Goal: Information Seeking & Learning: Compare options

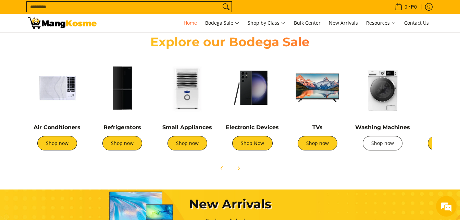
click at [374, 150] on div "Washing Machines Shop now" at bounding box center [382, 140] width 58 height 33
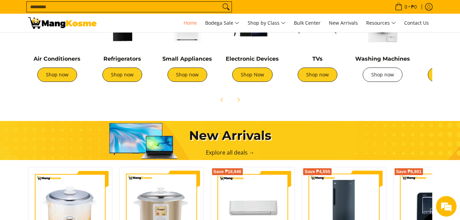
click at [380, 76] on link "Shop now" at bounding box center [383, 74] width 40 height 14
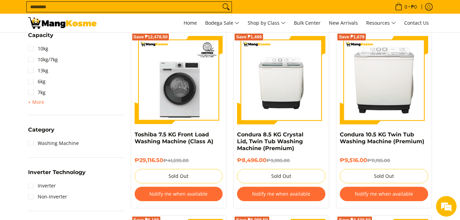
scroll to position [68, 0]
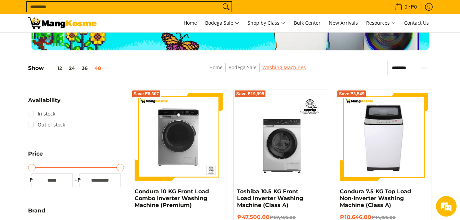
click at [295, 68] on link "Washing Machines" at bounding box center [283, 67] width 43 height 7
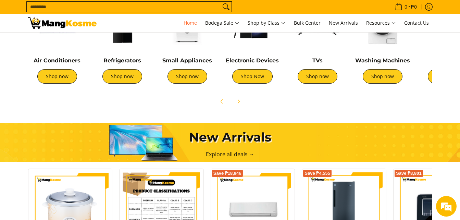
scroll to position [240, 0]
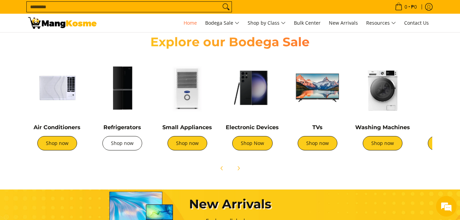
click at [107, 143] on link "Shop now" at bounding box center [122, 143] width 40 height 14
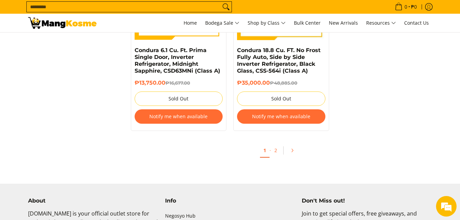
scroll to position [3115, 0]
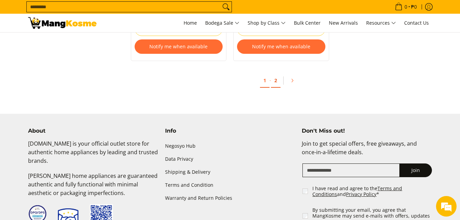
click at [275, 75] on link "2" at bounding box center [276, 81] width 10 height 14
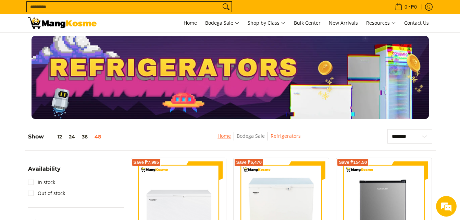
drag, startPoint x: 225, startPoint y: 138, endPoint x: 231, endPoint y: 139, distance: 7.0
click at [225, 138] on link "Home" at bounding box center [223, 135] width 13 height 7
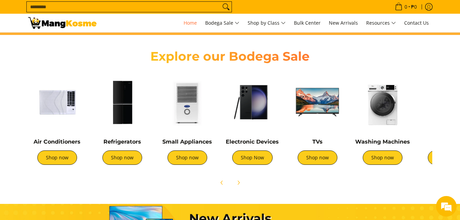
scroll to position [240, 0]
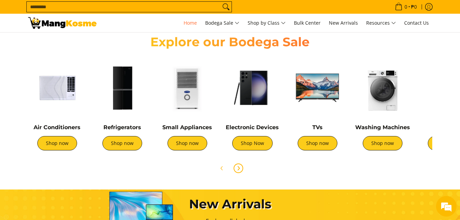
click at [242, 169] on button "Next" at bounding box center [238, 168] width 15 height 15
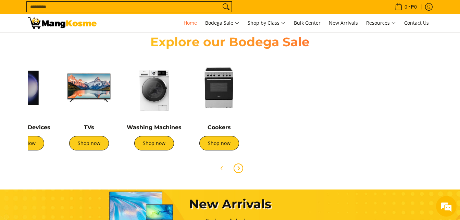
scroll to position [0, 1089]
click at [221, 167] on icon "Previous" at bounding box center [221, 168] width 2 height 4
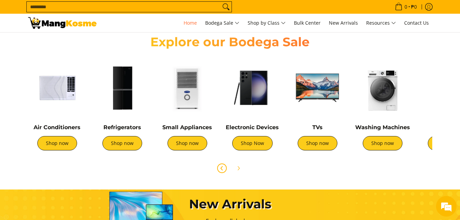
scroll to position [0, 272]
click at [306, 141] on link "Shop now" at bounding box center [317, 143] width 40 height 14
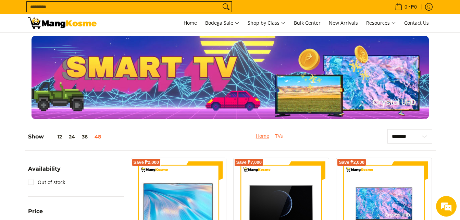
click at [262, 136] on link "Home" at bounding box center [262, 135] width 13 height 7
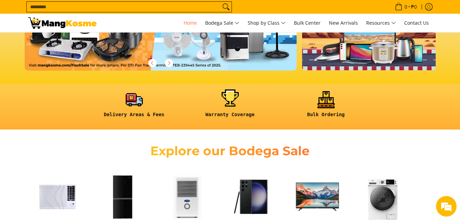
scroll to position [205, 0]
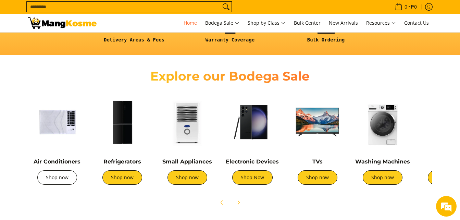
click at [52, 174] on link "Shop now" at bounding box center [57, 177] width 40 height 14
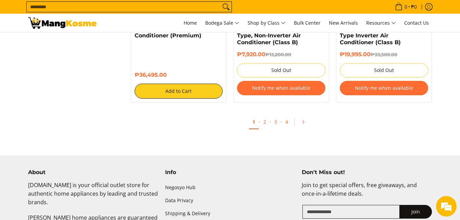
scroll to position [2739, 0]
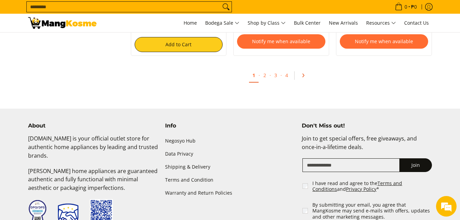
click at [301, 76] on icon "Pagination" at bounding box center [303, 75] width 5 height 5
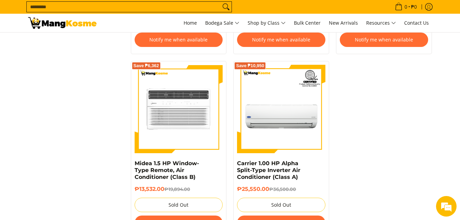
scroll to position [2910, 0]
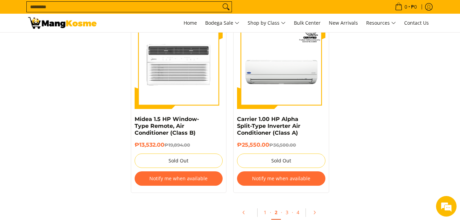
click at [292, 209] on span "·" at bounding box center [292, 212] width 1 height 7
click at [290, 205] on link "3" at bounding box center [287, 212] width 10 height 14
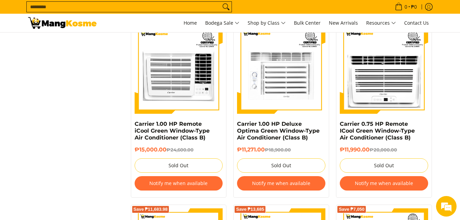
scroll to position [1061, 0]
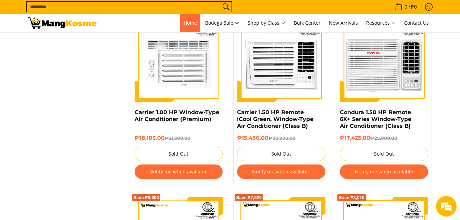
click at [197, 23] on link "Home" at bounding box center [190, 23] width 20 height 18
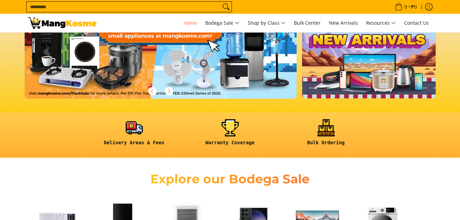
scroll to position [205, 0]
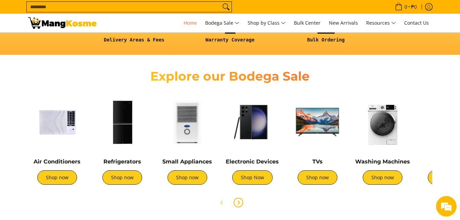
click at [241, 201] on span "Next" at bounding box center [238, 202] width 8 height 8
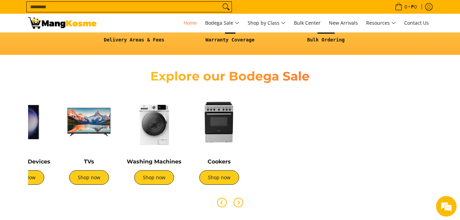
scroll to position [0, 272]
click at [218, 205] on span "Previous" at bounding box center [222, 202] width 8 height 8
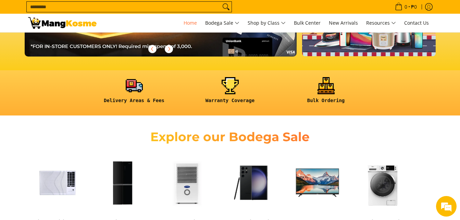
scroll to position [205, 0]
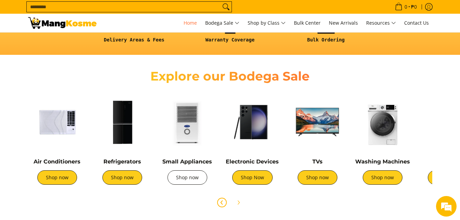
click at [192, 180] on link "Shop now" at bounding box center [187, 177] width 40 height 14
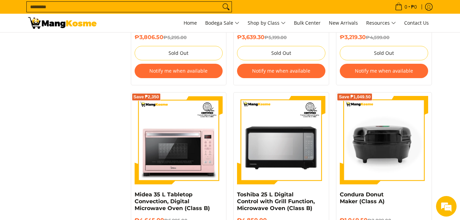
scroll to position [2567, 0]
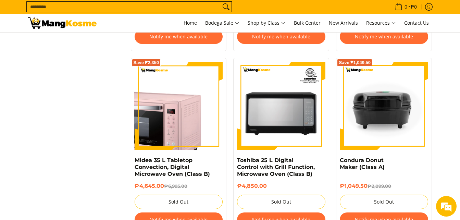
click at [187, 129] on img at bounding box center [179, 106] width 88 height 88
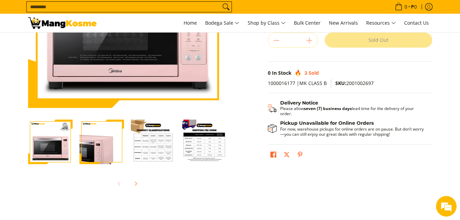
click at [142, 146] on img "Midea 35 L Tabletop Convection, Digital Microwave Oven (Class B)-3" at bounding box center [153, 141] width 45 height 45
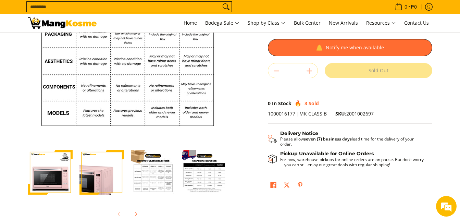
scroll to position [68, 0]
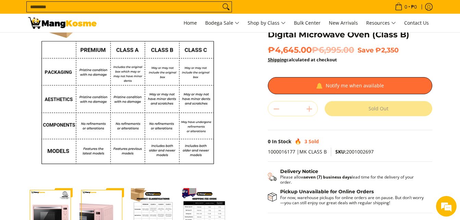
click at [183, 193] on img "Midea 35 L Tabletop Convection, Digital Microwave Oven (Class B)-4" at bounding box center [204, 210] width 45 height 45
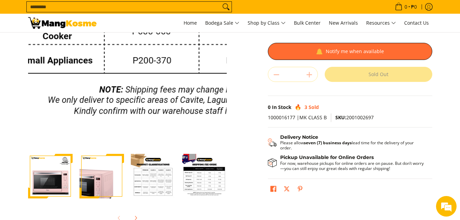
scroll to position [0, 0]
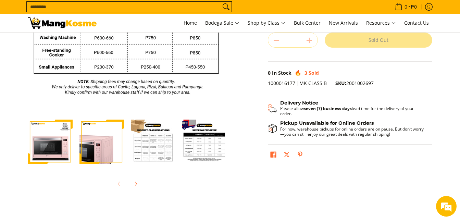
click at [59, 140] on img "Midea 35 L Tabletop Convection, Digital Microwave Oven (Class B)-1" at bounding box center [50, 141] width 45 height 45
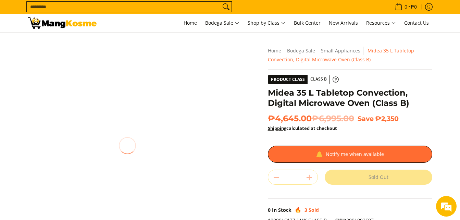
click at [170, 154] on img at bounding box center [127, 145] width 199 height 199
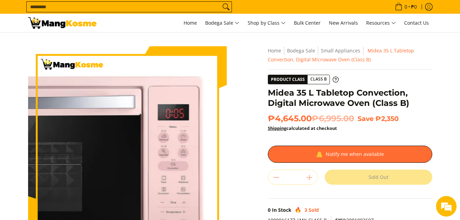
click at [170, 154] on img at bounding box center [127, 145] width 199 height 199
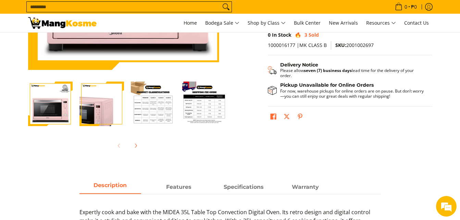
scroll to position [205, 0]
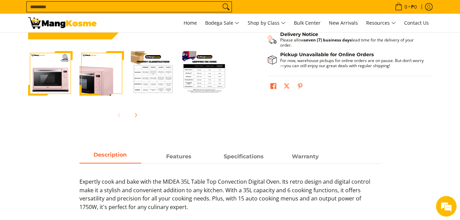
click at [105, 86] on img "Midea 35 L Tabletop Convection, Digital Microwave Oven (Class B)-2" at bounding box center [101, 73] width 45 height 45
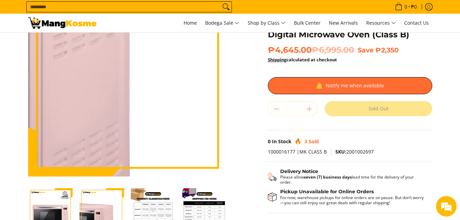
scroll to position [0, 0]
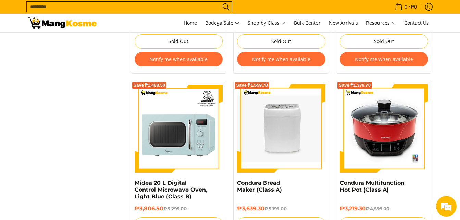
scroll to position [2567, 0]
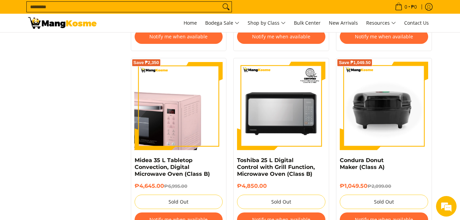
click at [192, 119] on img at bounding box center [179, 106] width 88 height 88
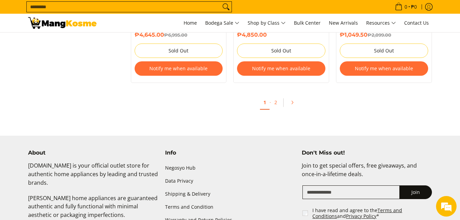
scroll to position [2720, 0]
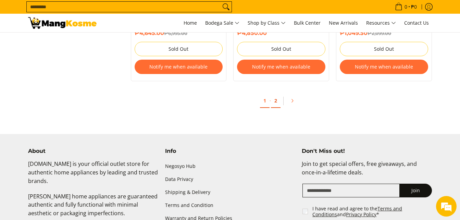
drag, startPoint x: 273, startPoint y: 97, endPoint x: 273, endPoint y: 100, distance: 3.8
click at [273, 97] on link "2" at bounding box center [276, 101] width 10 height 14
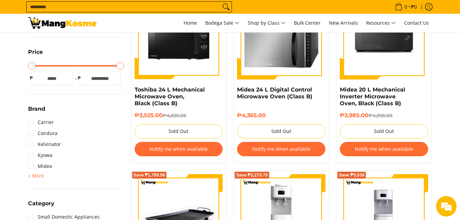
scroll to position [137, 0]
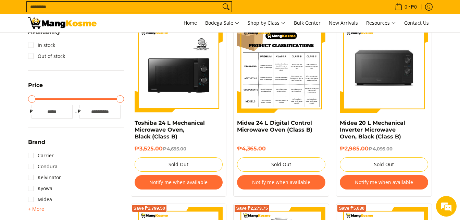
click at [287, 96] on img at bounding box center [281, 68] width 88 height 88
